Goal: Transaction & Acquisition: Purchase product/service

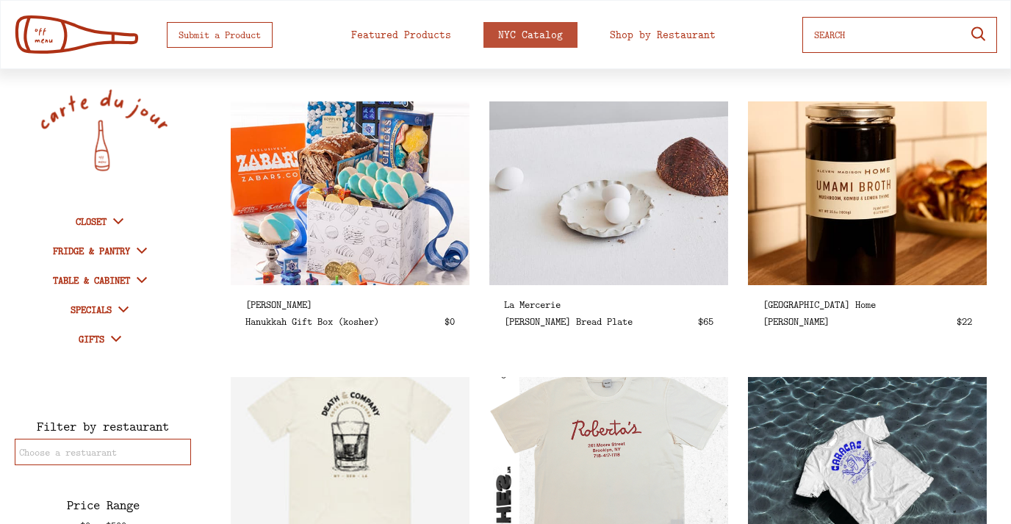
select select
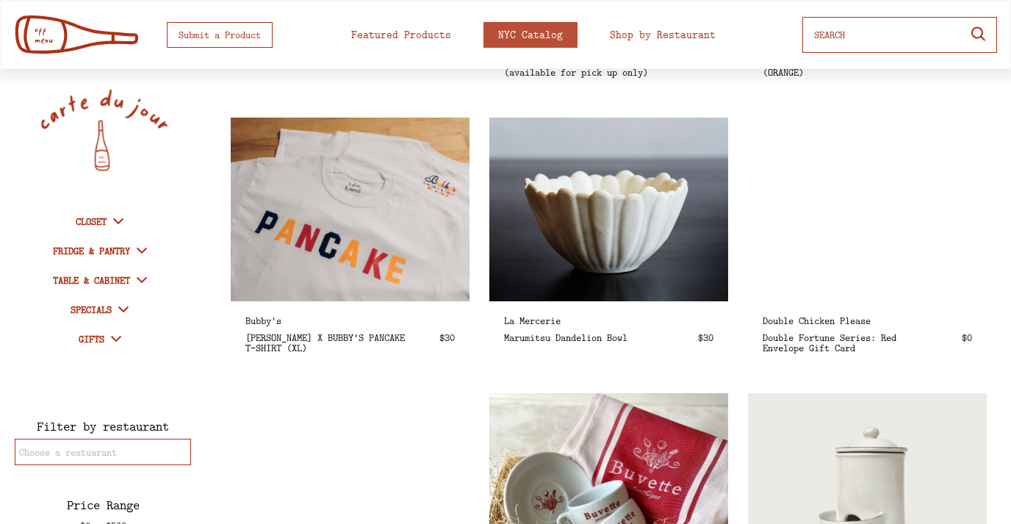
scroll to position [1914, 0]
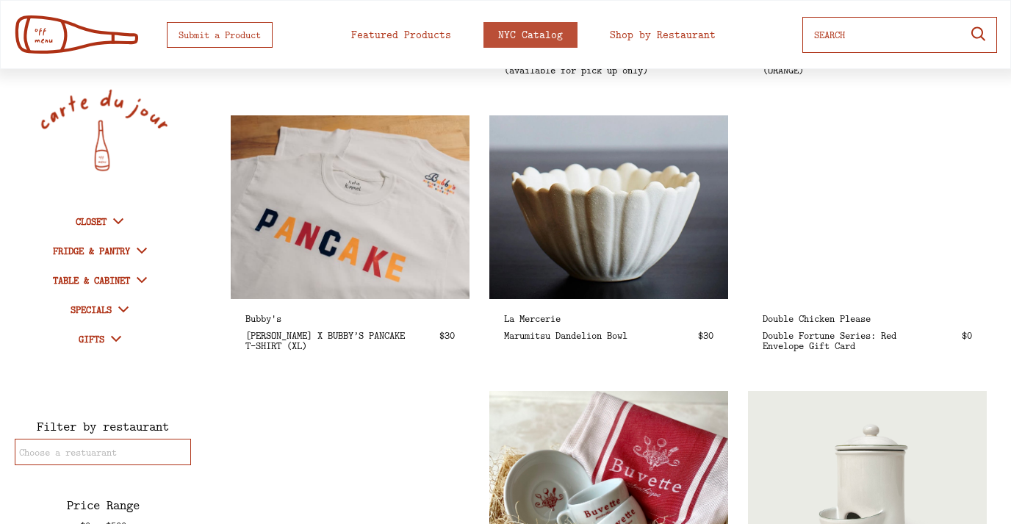
click at [561, 231] on img at bounding box center [608, 207] width 275 height 212
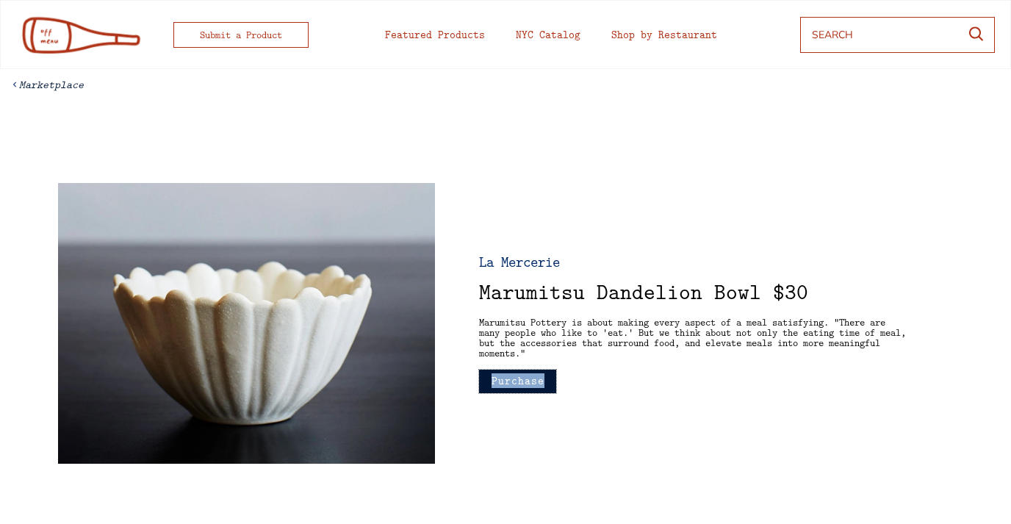
click at [535, 384] on button "Purchase" at bounding box center [517, 381] width 77 height 24
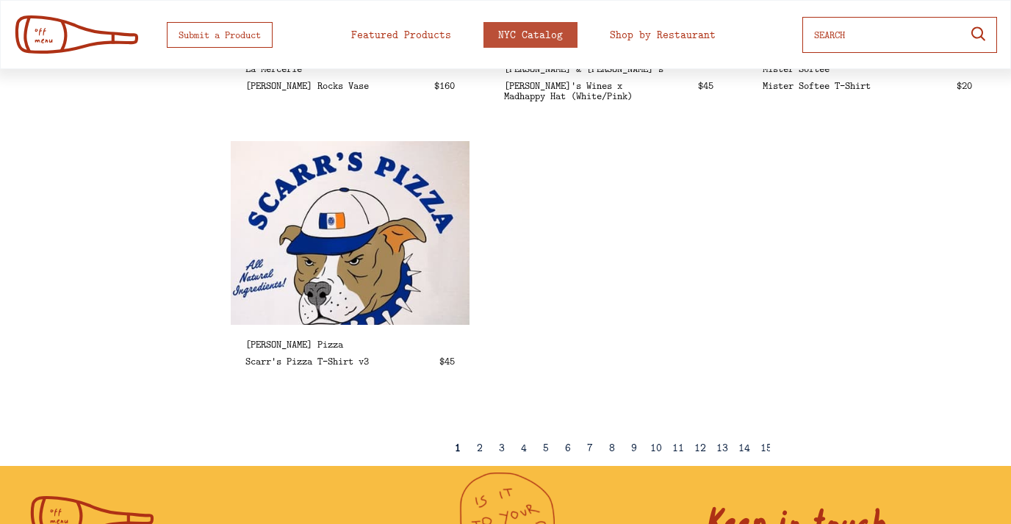
scroll to position [2578, 0]
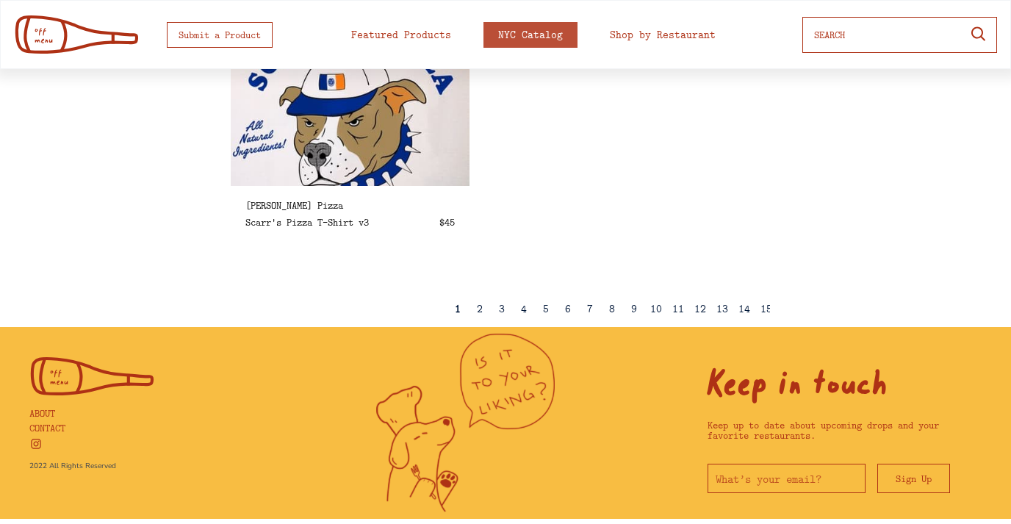
click at [521, 309] on div "4" at bounding box center [524, 308] width 6 height 11
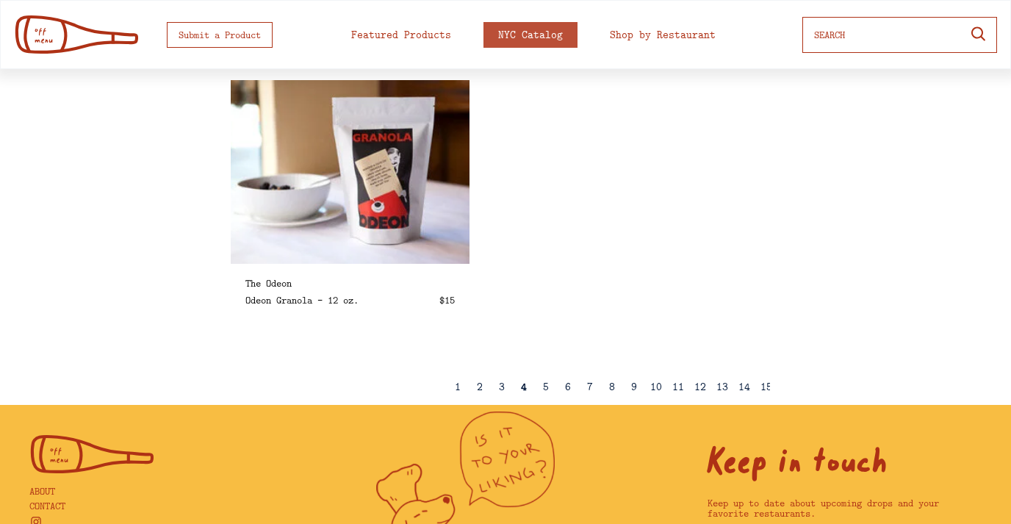
scroll to position [2501, 0]
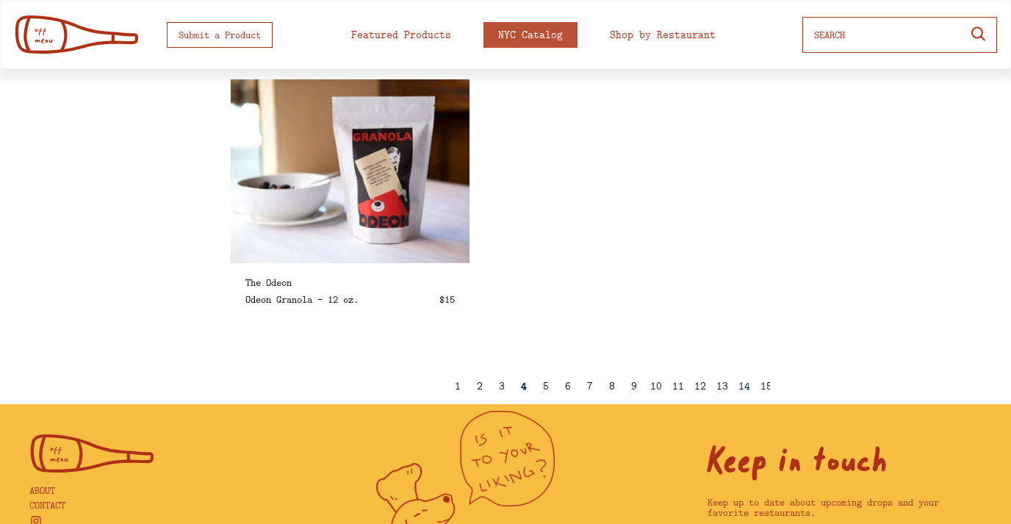
click at [546, 384] on div "5" at bounding box center [546, 385] width 6 height 11
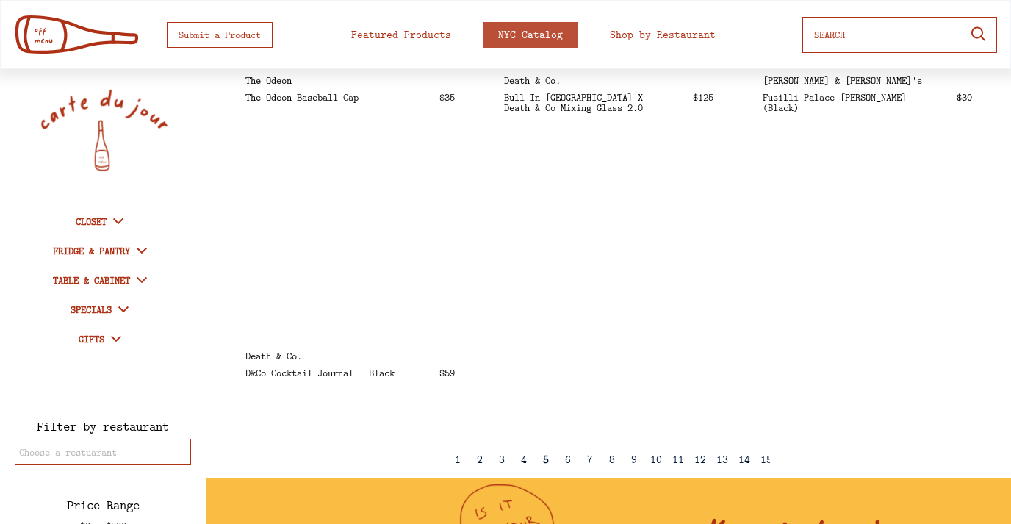
scroll to position [2578, 0]
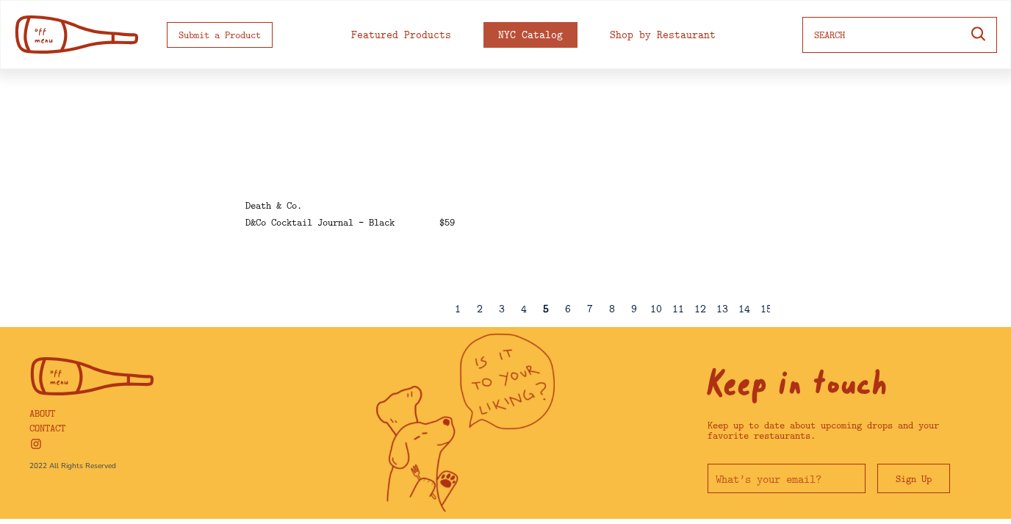
click at [566, 308] on div "6" at bounding box center [568, 308] width 6 height 11
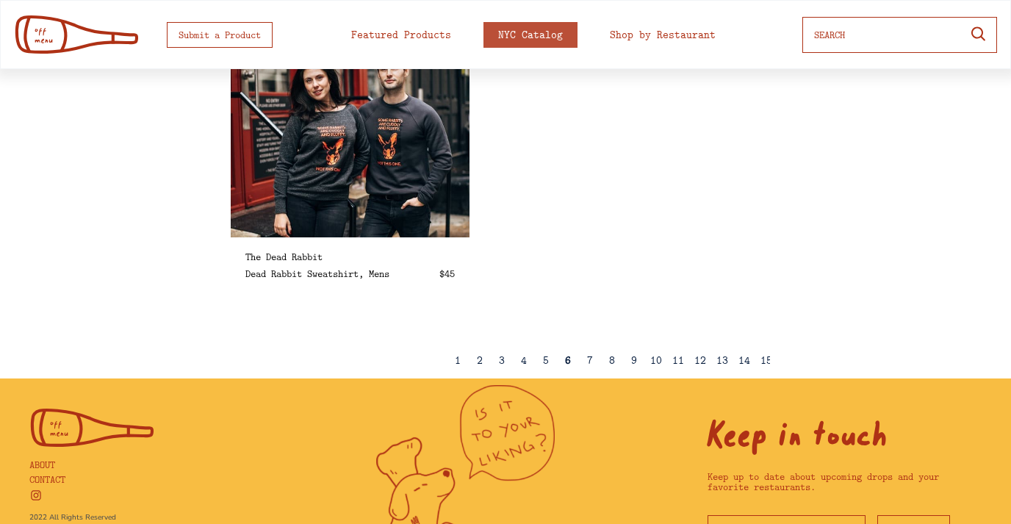
scroll to position [2528, 0]
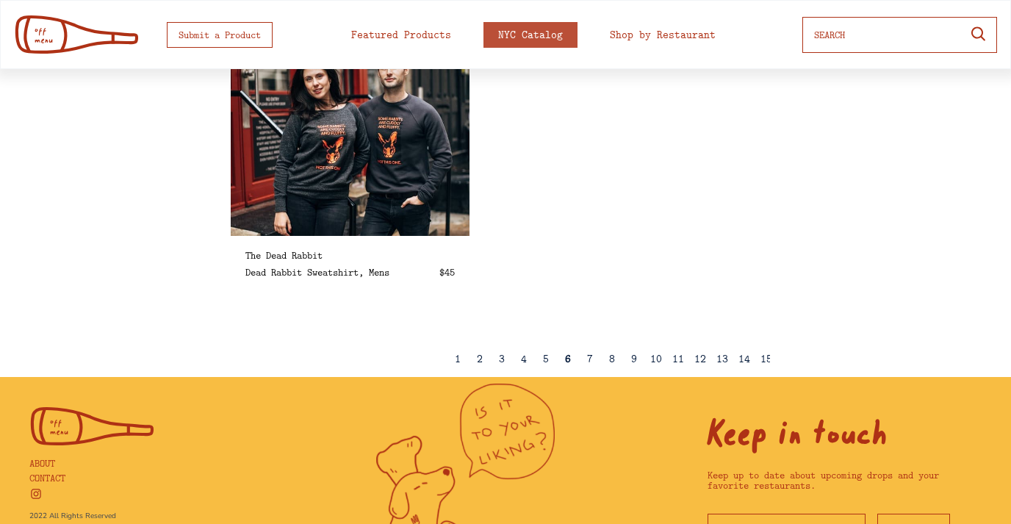
click at [585, 360] on div "7" at bounding box center [590, 359] width 22 height 36
click at [591, 358] on div "7" at bounding box center [590, 358] width 6 height 11
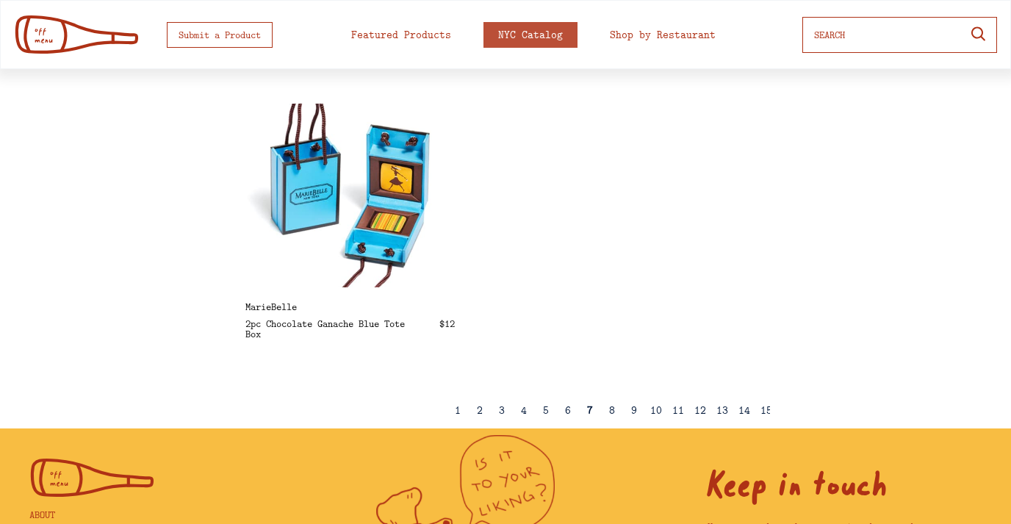
scroll to position [2478, 0]
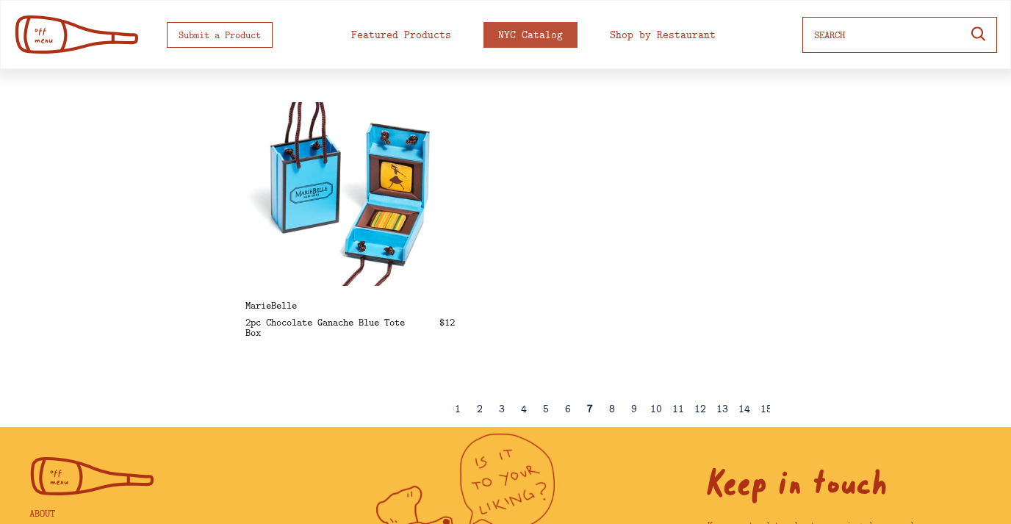
click at [615, 410] on div "8" at bounding box center [612, 409] width 22 height 36
click at [610, 410] on div "8" at bounding box center [612, 408] width 6 height 11
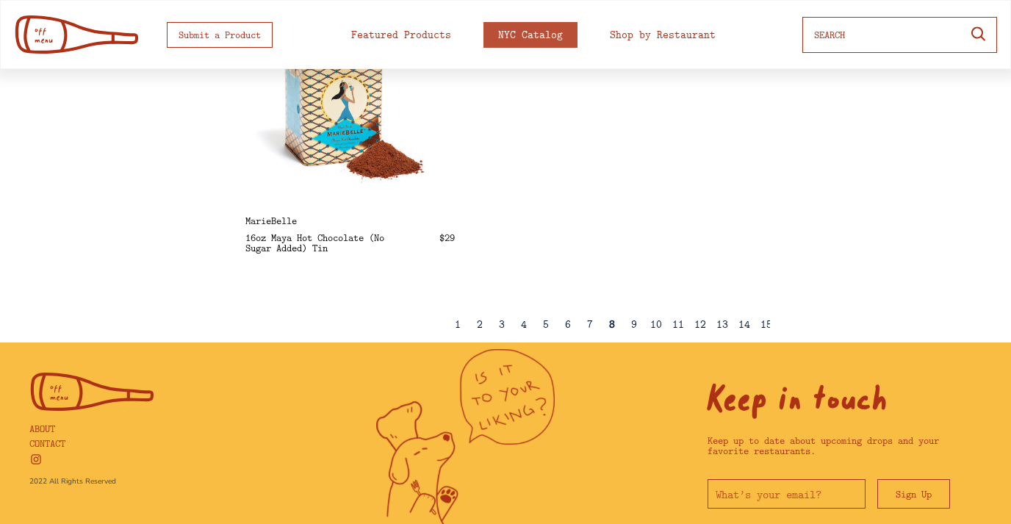
scroll to position [2566, 0]
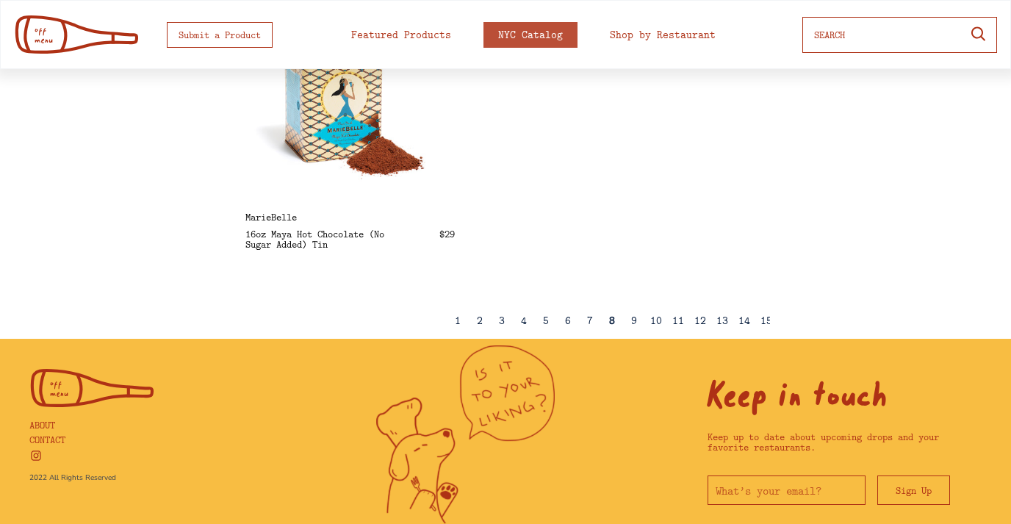
click at [635, 320] on div "9" at bounding box center [634, 320] width 6 height 11
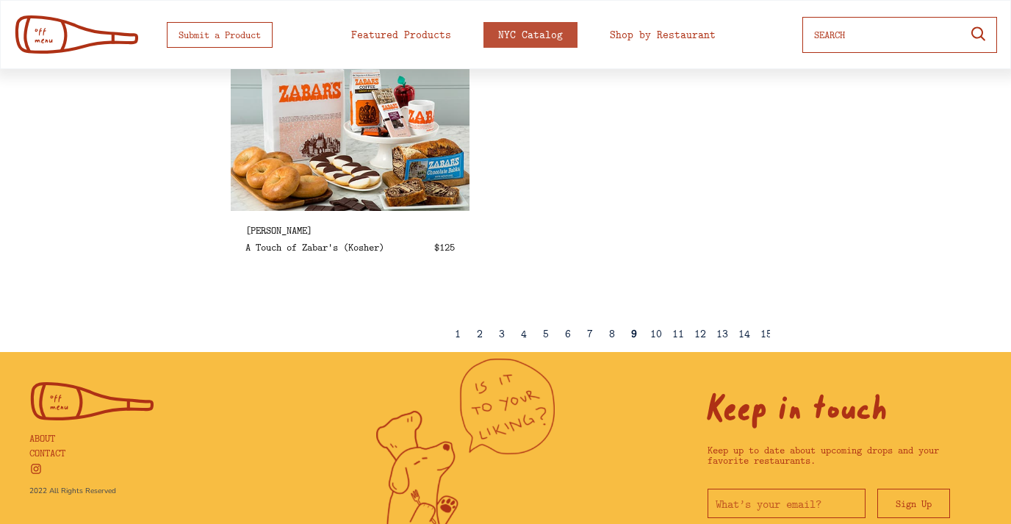
scroll to position [2554, 0]
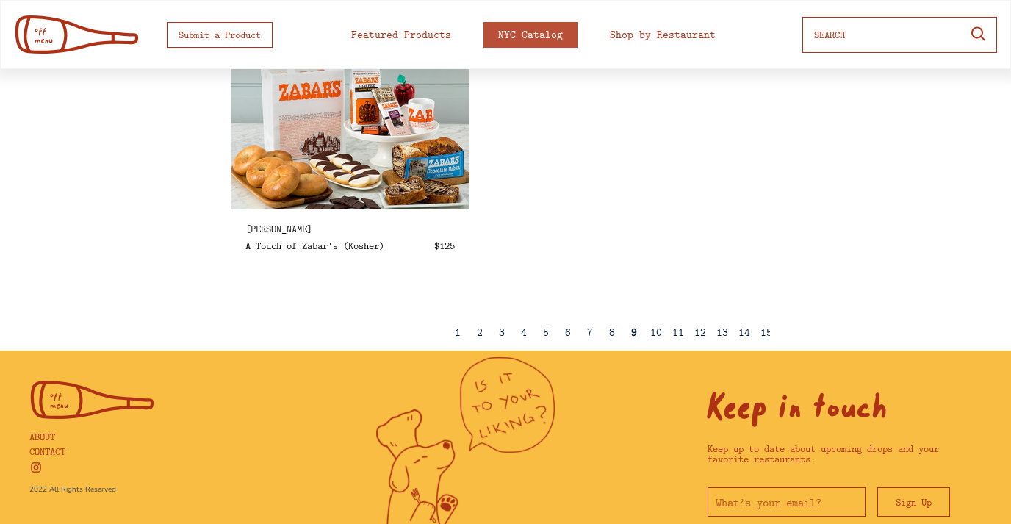
click at [654, 334] on div "10" at bounding box center [656, 332] width 12 height 11
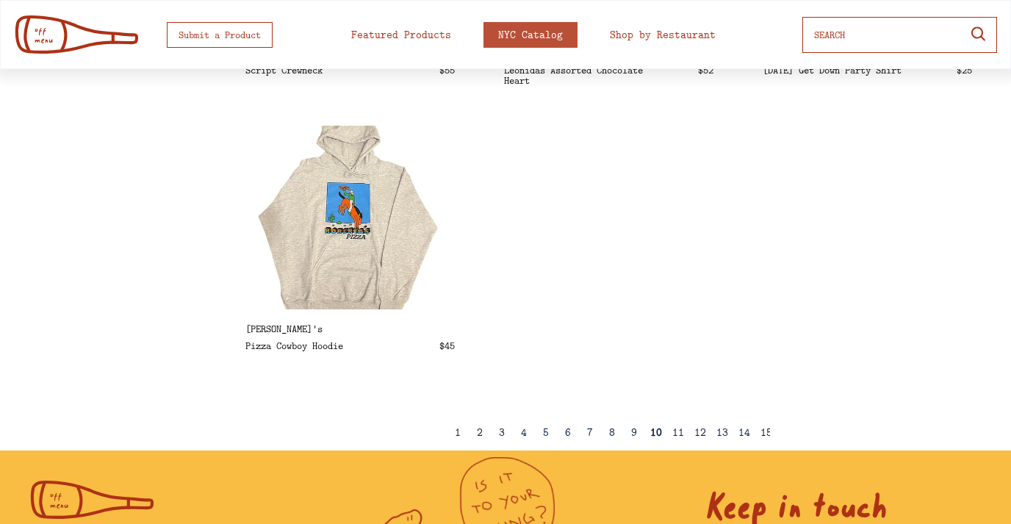
scroll to position [2473, 0]
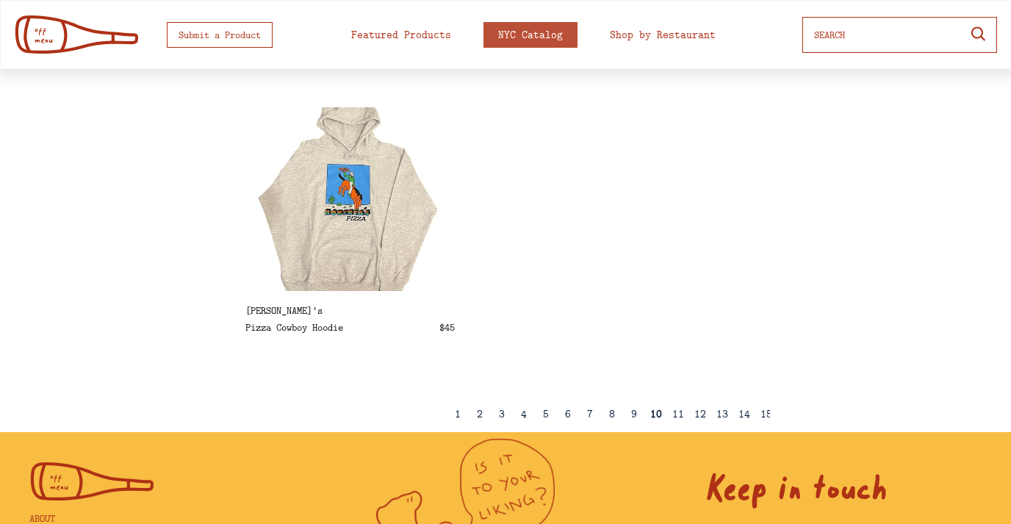
click at [680, 411] on div "11" at bounding box center [678, 413] width 12 height 11
select select
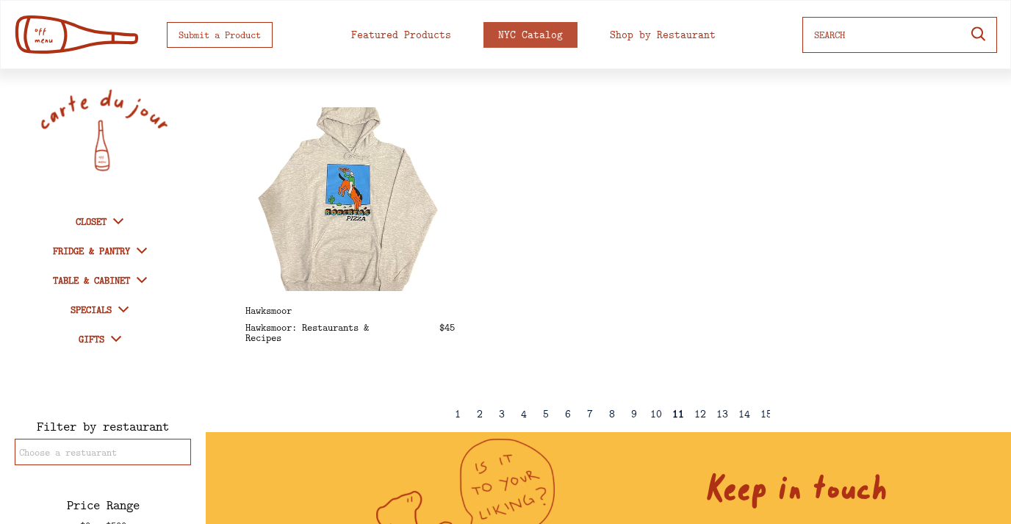
scroll to position [0, 0]
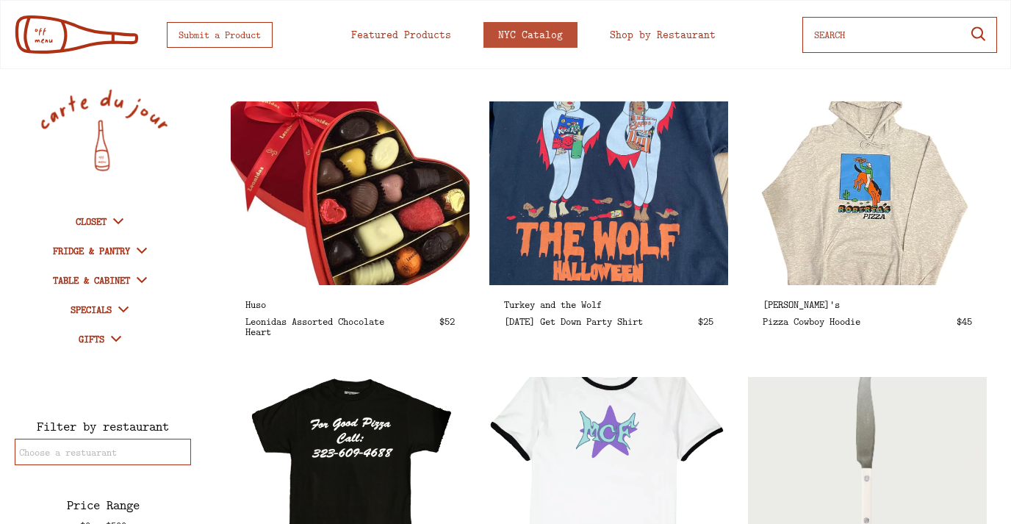
click at [860, 189] on img at bounding box center [866, 193] width 275 height 212
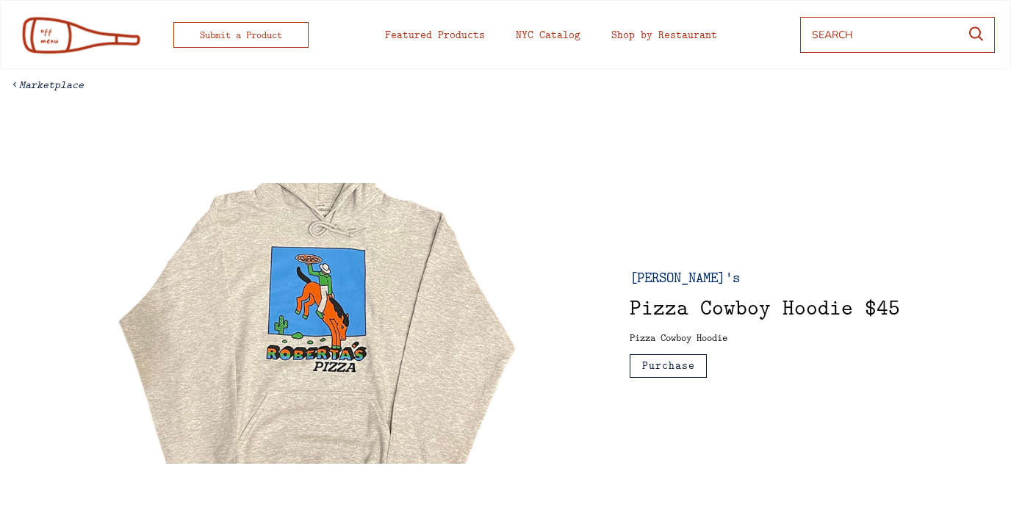
click at [670, 368] on button "Purchase" at bounding box center [667, 366] width 77 height 24
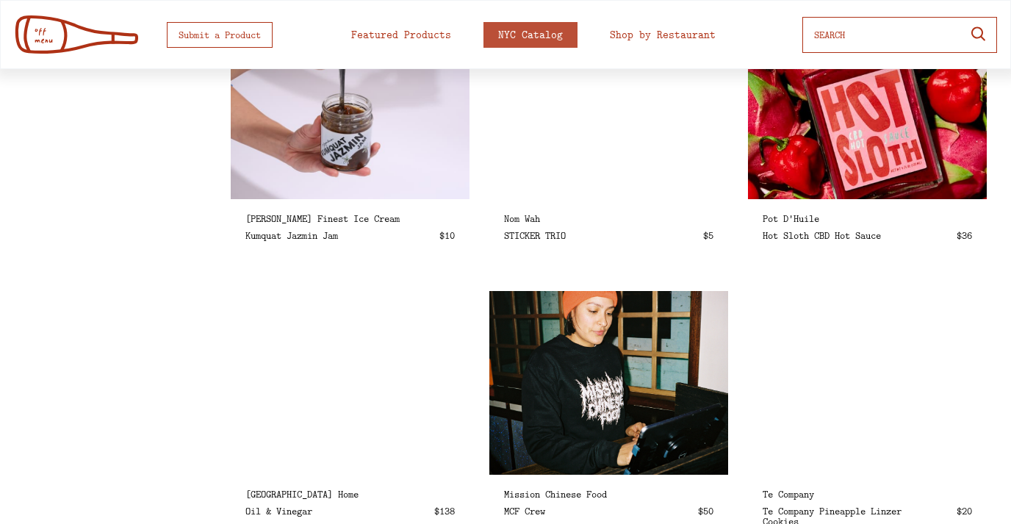
scroll to position [2027, 0]
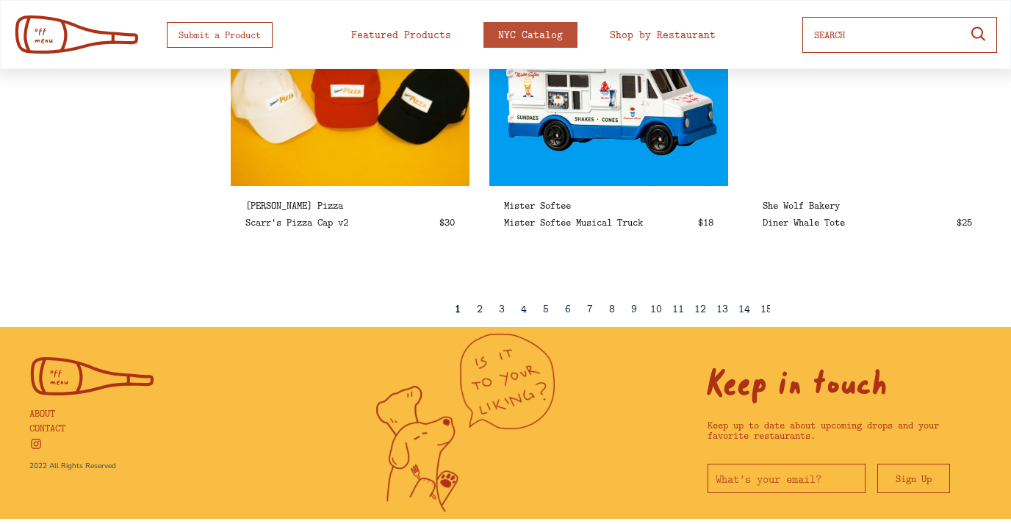
select select
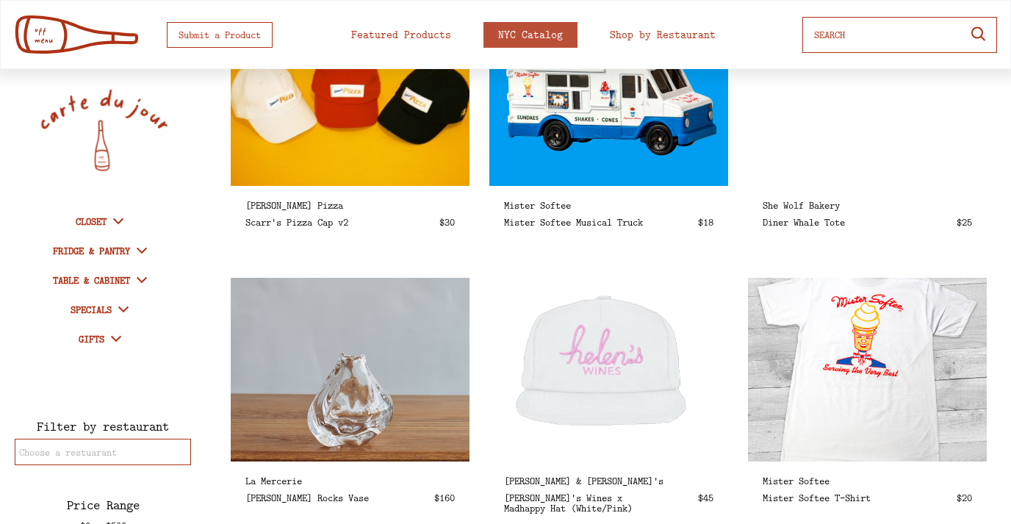
click at [591, 310] on img at bounding box center [608, 370] width 239 height 184
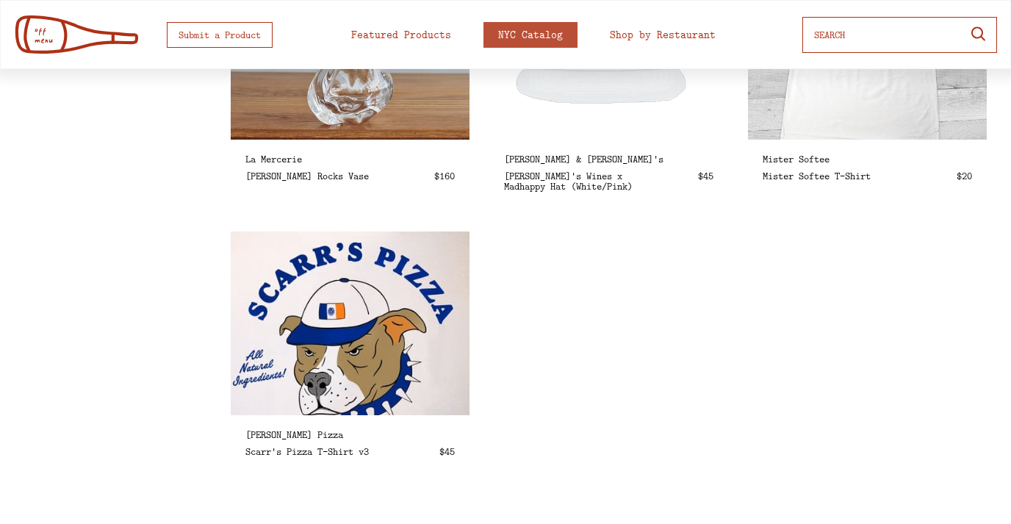
scroll to position [2578, 0]
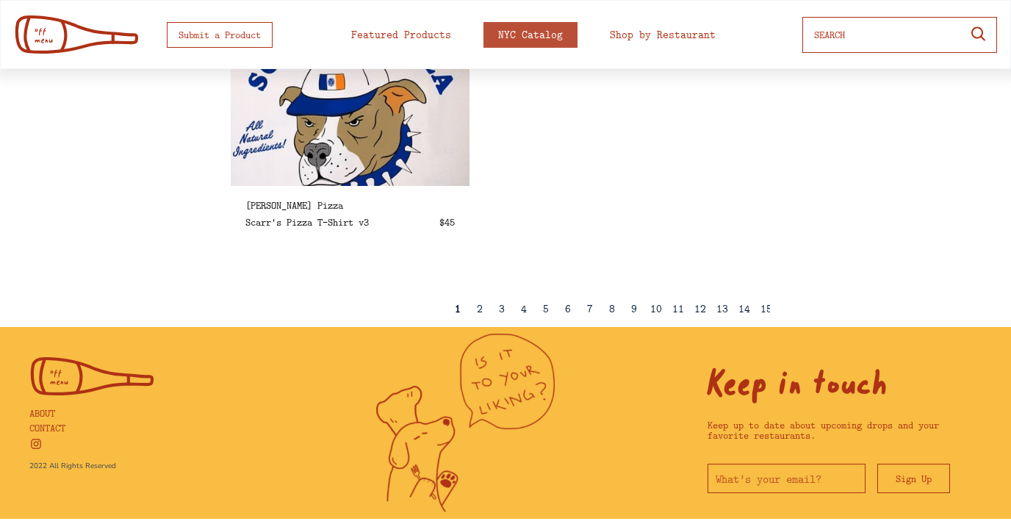
click at [589, 308] on div "7" at bounding box center [590, 308] width 6 height 11
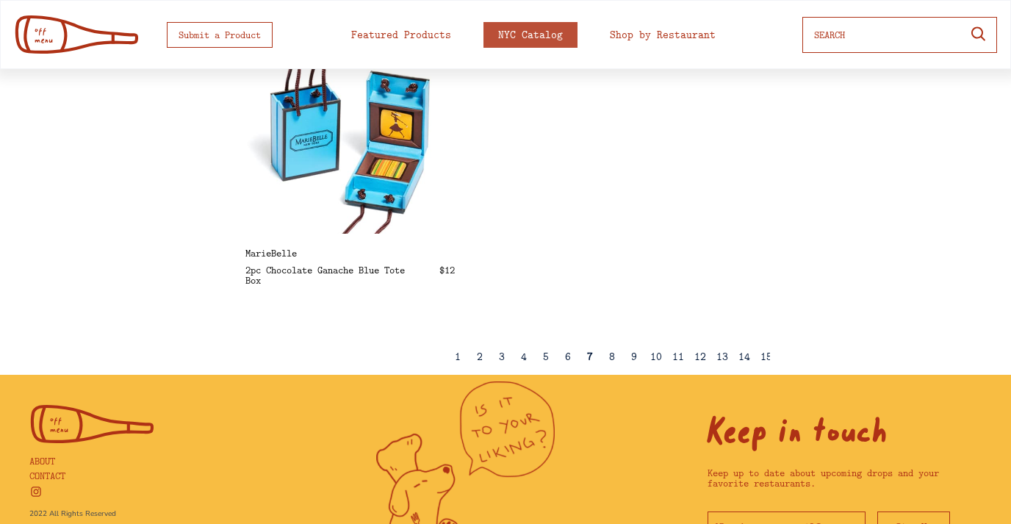
scroll to position [2558, 0]
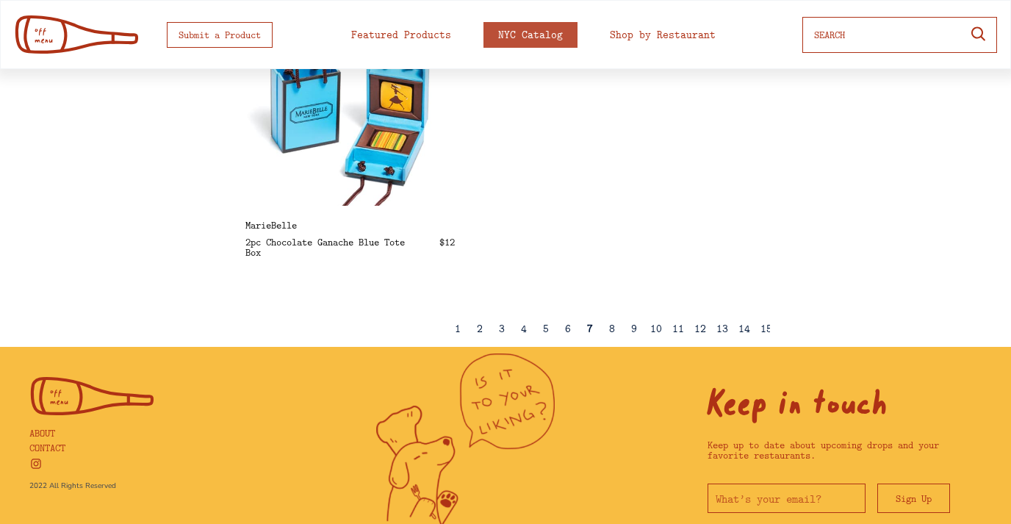
click at [613, 332] on div "8" at bounding box center [612, 328] width 6 height 11
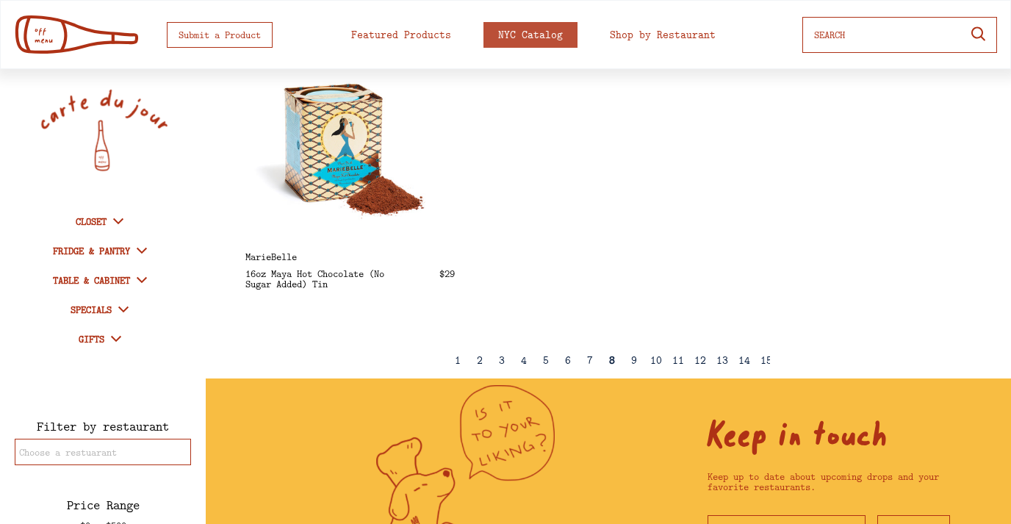
scroll to position [2578, 0]
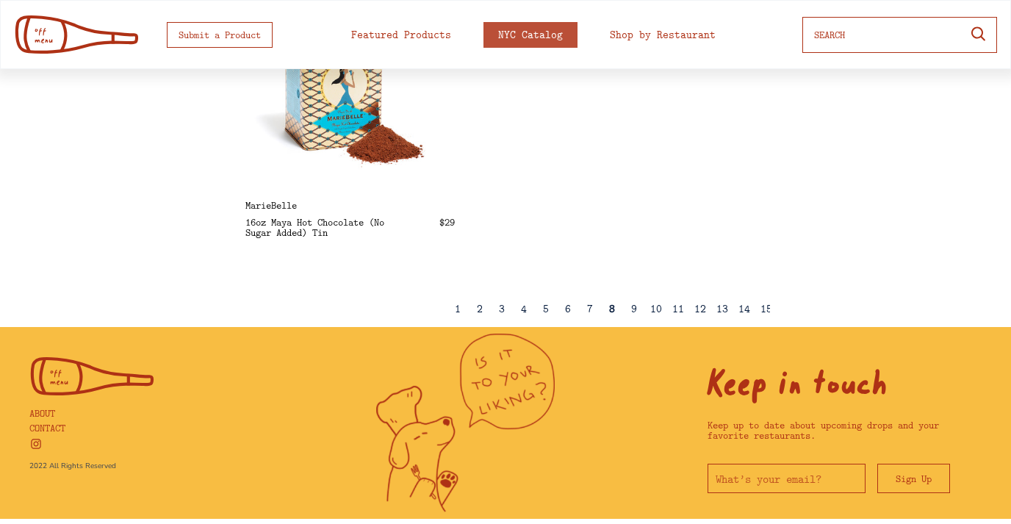
click at [635, 308] on div "9" at bounding box center [634, 308] width 6 height 11
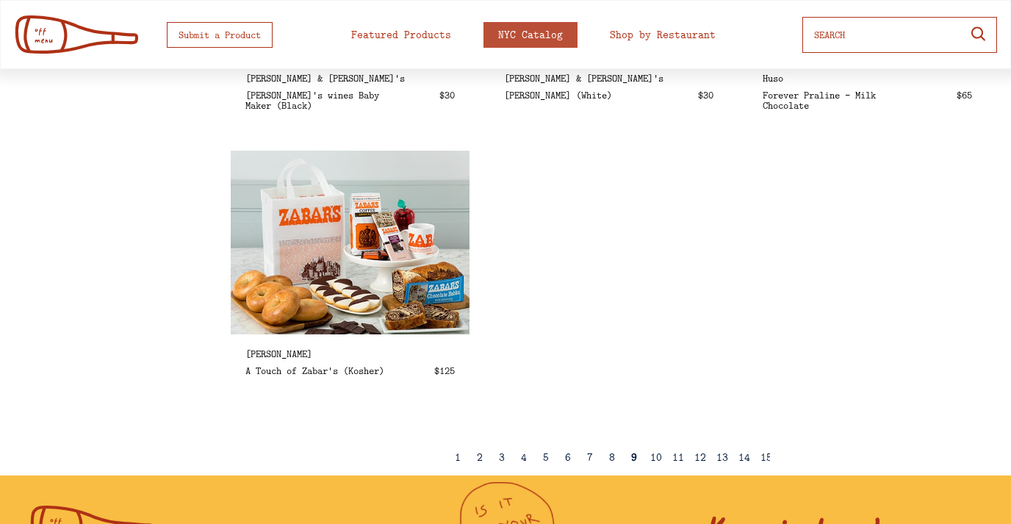
scroll to position [2432, 0]
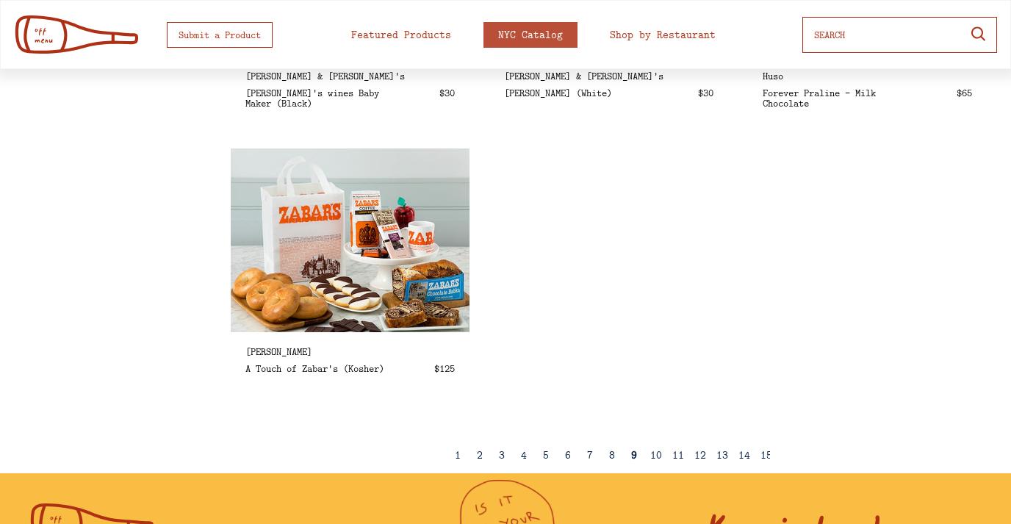
click at [654, 455] on div "10" at bounding box center [656, 454] width 12 height 11
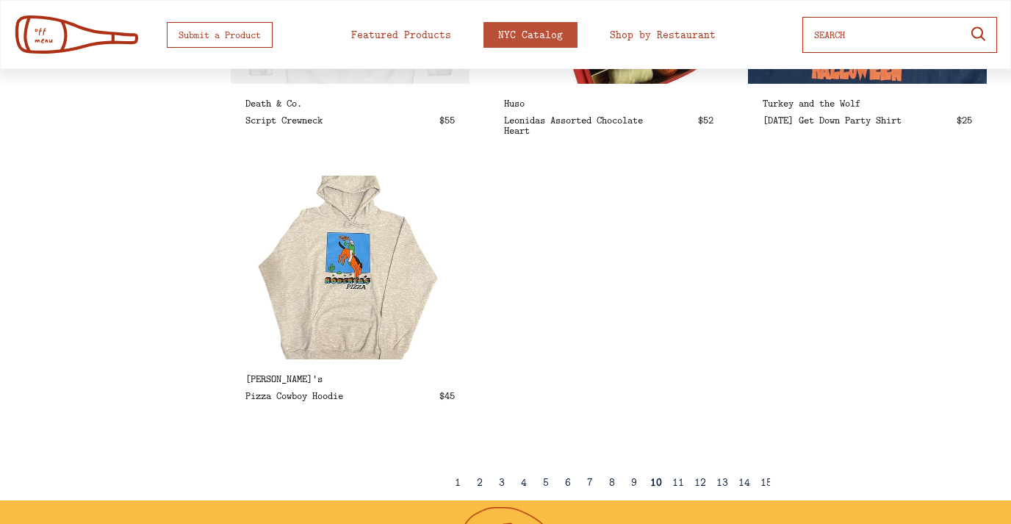
scroll to position [2574, 0]
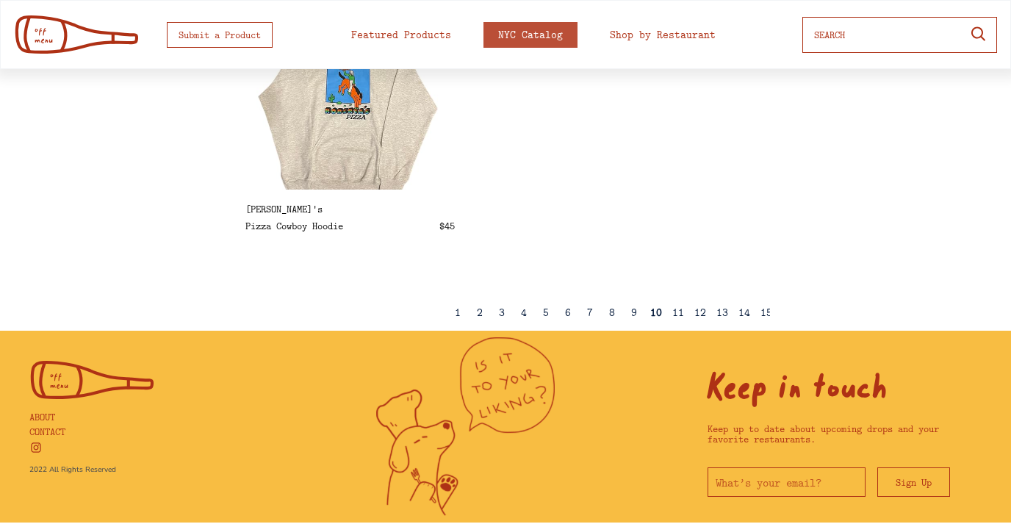
click at [677, 313] on div "11" at bounding box center [678, 312] width 12 height 11
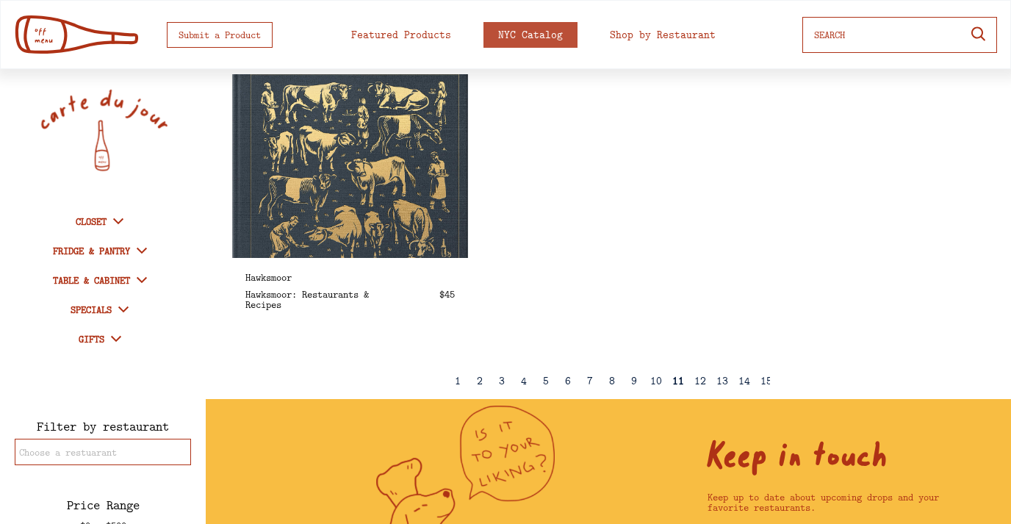
scroll to position [2534, 0]
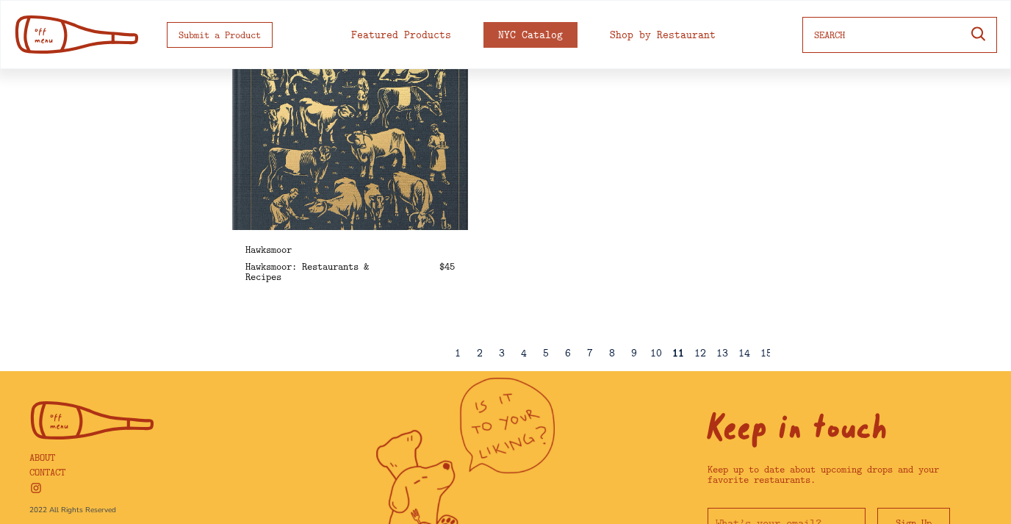
click at [701, 354] on div "12" at bounding box center [700, 352] width 12 height 11
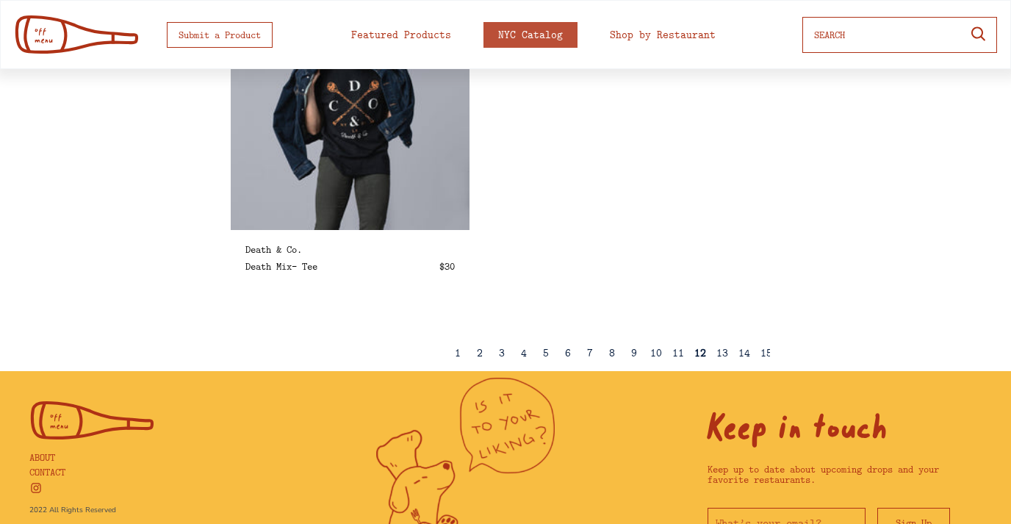
click at [720, 353] on div "13" at bounding box center [722, 352] width 12 height 11
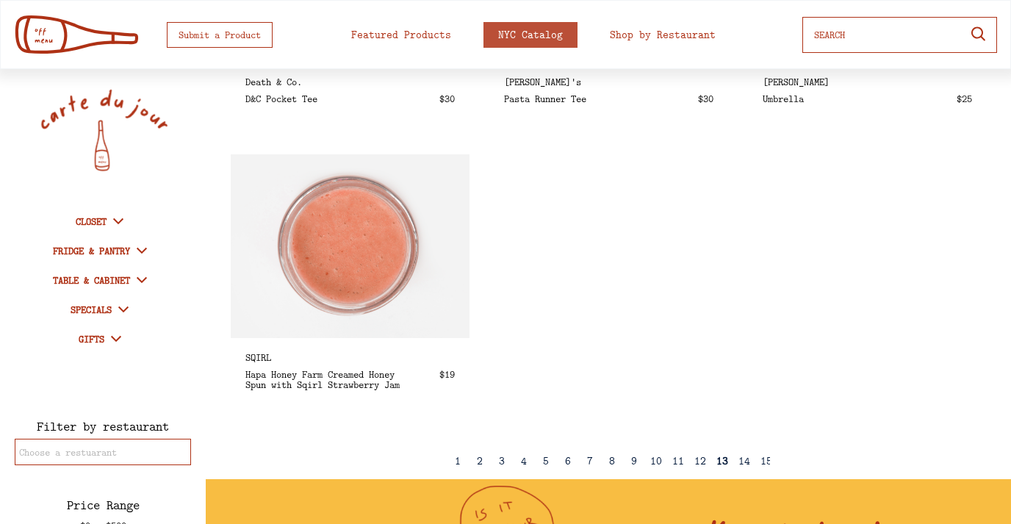
scroll to position [2519, 0]
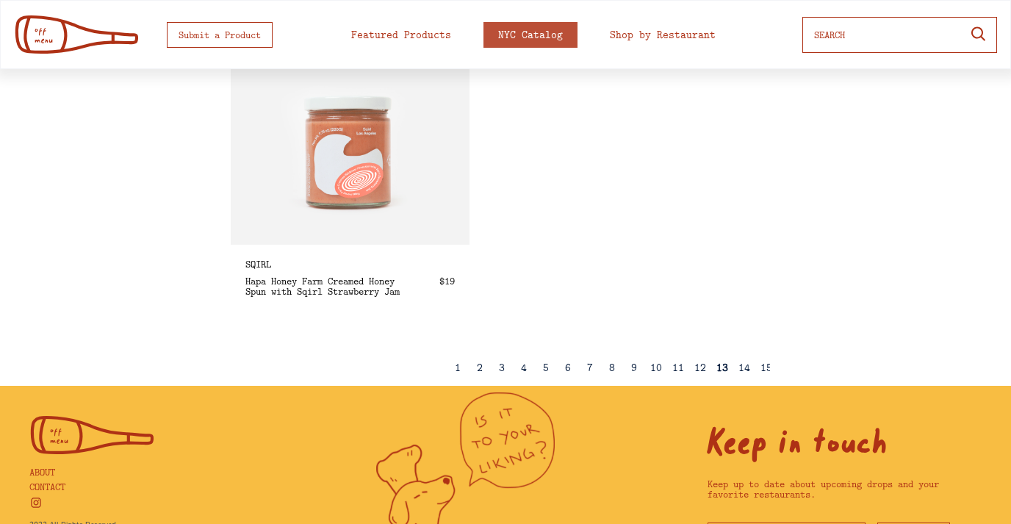
click at [744, 369] on div "14" at bounding box center [744, 367] width 12 height 11
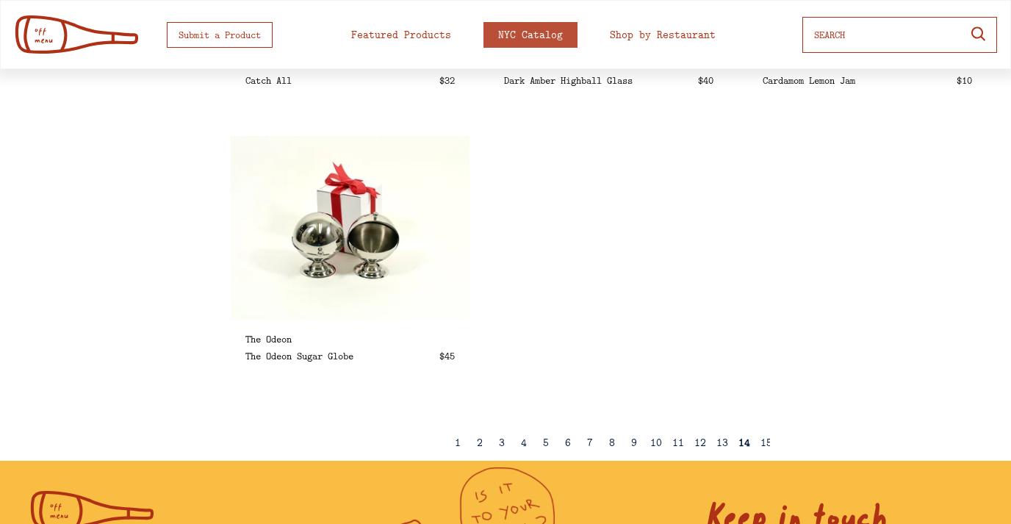
scroll to position [2446, 0]
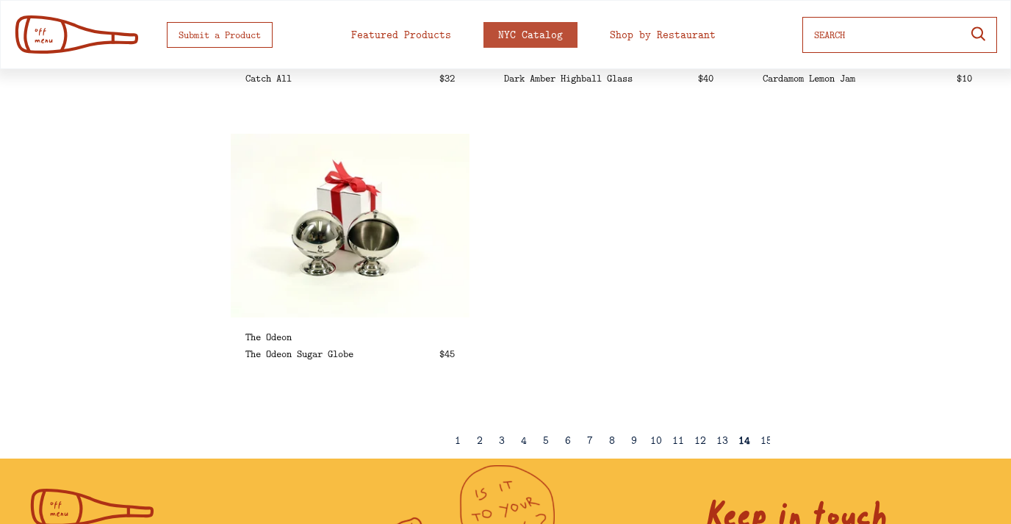
click at [762, 438] on div "15" at bounding box center [766, 440] width 12 height 11
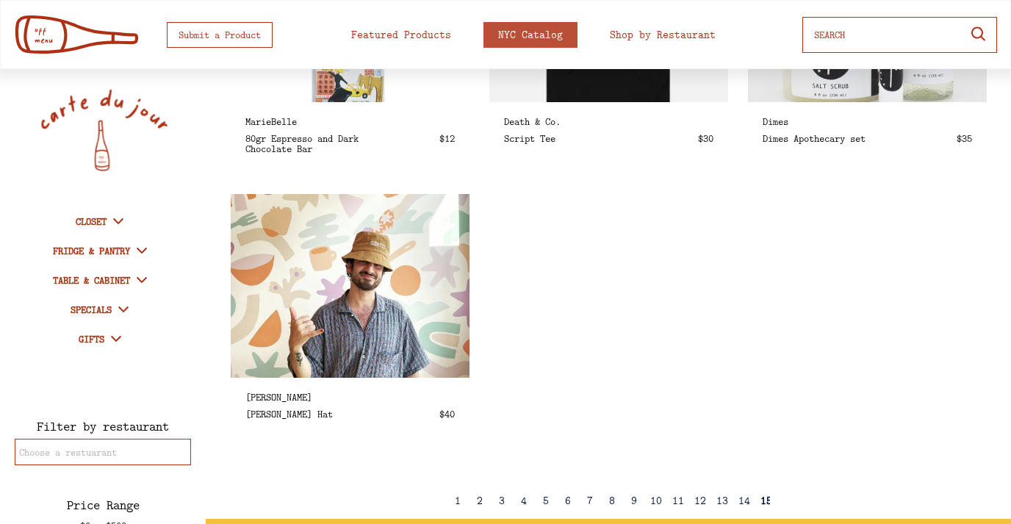
scroll to position [2427, 0]
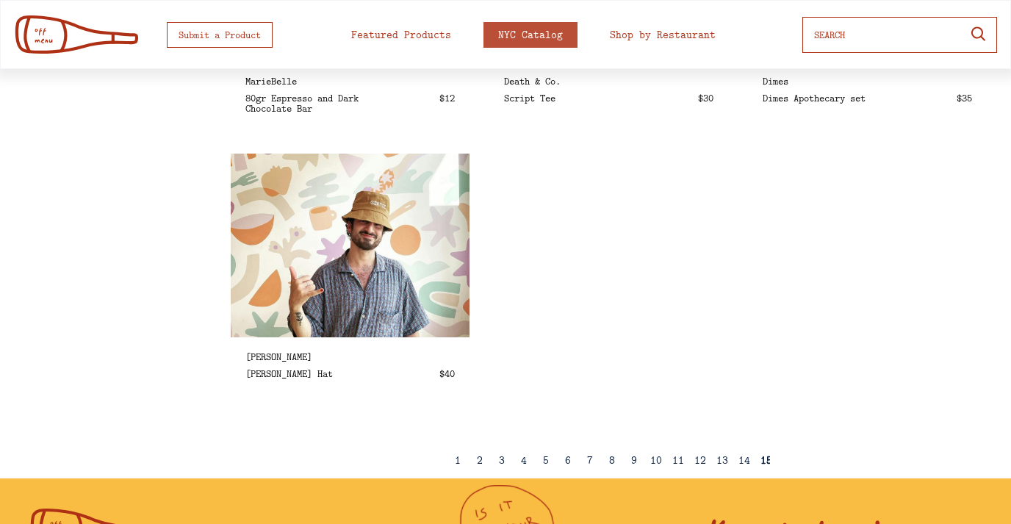
click at [457, 463] on div "1" at bounding box center [458, 460] width 6 height 11
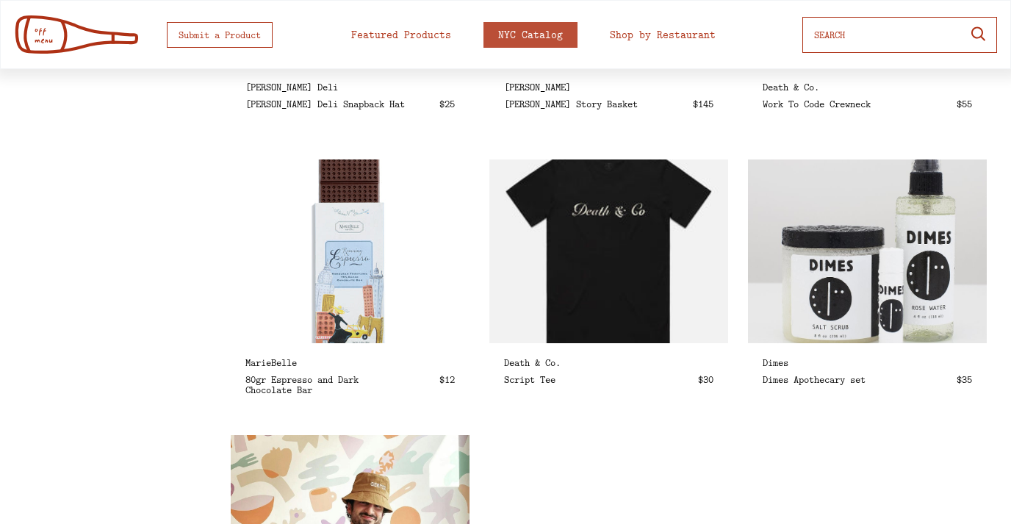
select select
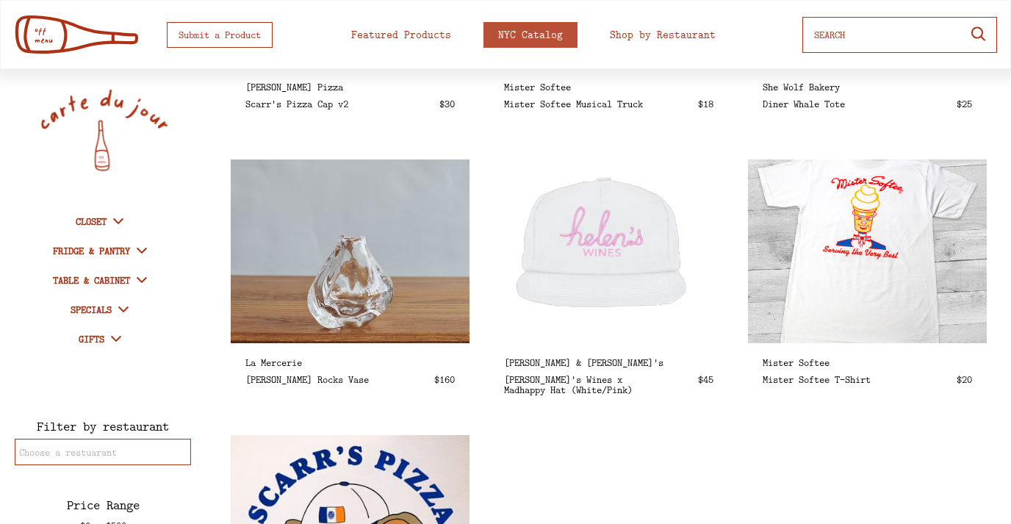
scroll to position [0, 0]
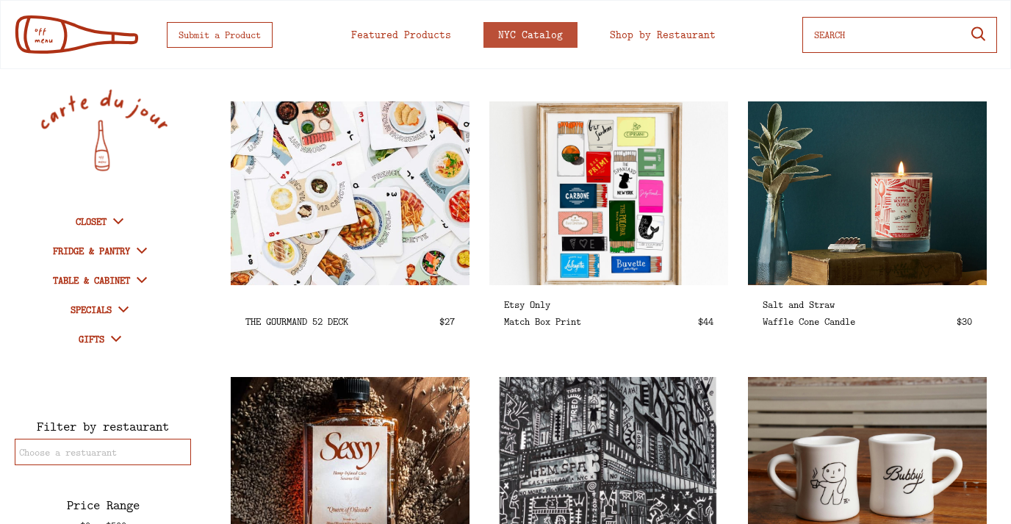
click at [357, 192] on img at bounding box center [349, 193] width 275 height 212
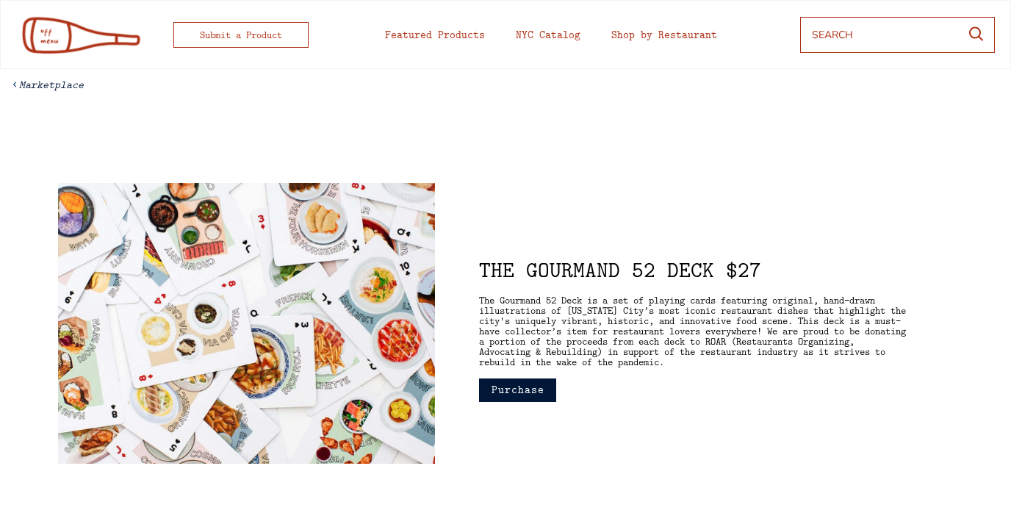
click at [527, 388] on button "Purchase" at bounding box center [517, 390] width 77 height 24
click at [518, 390] on button "Purchase" at bounding box center [517, 390] width 77 height 24
